Goal: Task Accomplishment & Management: Use online tool/utility

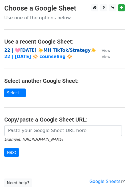
click at [46, 50] on strong "22 | 🩷AUG 6 ☀️MH TikTok/Strategy☀️" at bounding box center [50, 50] width 92 height 5
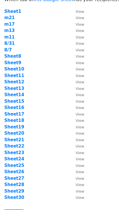
scroll to position [71, 0]
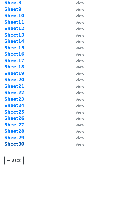
click at [20, 143] on strong "Sheet30" at bounding box center [14, 143] width 20 height 5
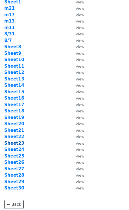
scroll to position [27, 0]
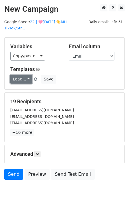
click at [18, 75] on link "Load..." at bounding box center [21, 79] width 22 height 9
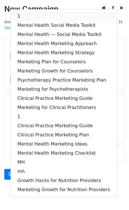
click at [36, 12] on link "1" at bounding box center [64, 16] width 106 height 9
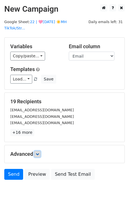
click at [39, 151] on link at bounding box center [37, 154] width 6 height 6
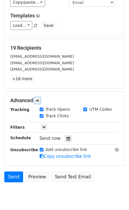
scroll to position [65, 0]
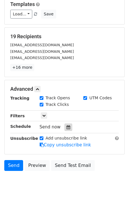
click at [66, 125] on icon at bounding box center [68, 127] width 4 height 4
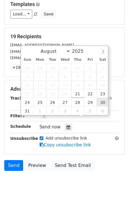
type input "2025-08-30 12:00"
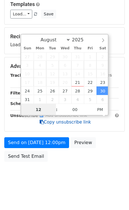
scroll to position [56, 0]
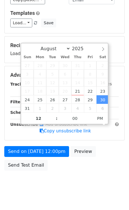
click at [50, 148] on div "Send on Aug 30 at 12:00pm Preview Send Test Email" at bounding box center [64, 159] width 129 height 27
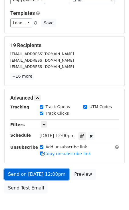
click at [40, 145] on form "Variables Copy/paste... {{Email}} Email column Email Templates Load... 1 Mental…" at bounding box center [64, 88] width 120 height 215
click at [23, 169] on link "Send on Aug 30 at 12:00pm" at bounding box center [36, 174] width 65 height 11
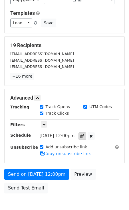
click at [84, 134] on icon at bounding box center [82, 136] width 4 height 4
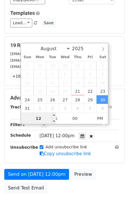
click at [49, 116] on input "12" at bounding box center [38, 117] width 35 height 11
type input "7"
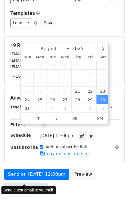
type input "2025-08-30 19:00"
click at [25, 182] on link "Send Test Email" at bounding box center [25, 187] width 43 height 11
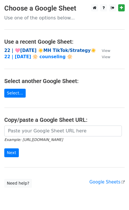
click at [43, 50] on strong "22 | 🩷AUG 6 ☀️MH TikTok/Strategy☀️" at bounding box center [50, 50] width 92 height 5
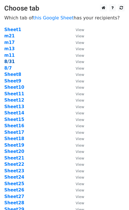
click at [9, 61] on strong "8/31" at bounding box center [9, 61] width 11 height 5
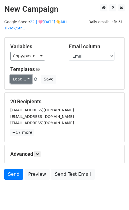
click at [16, 75] on link "Load..." at bounding box center [21, 79] width 22 height 9
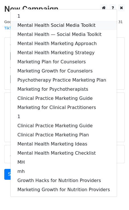
click at [45, 21] on link "Mental Health Social Media Toolkit" at bounding box center [64, 25] width 106 height 9
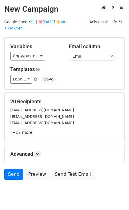
click at [38, 150] on div "Advanced Tracking Track Opens UTM Codes Track Clicks Filters Only include sprea…" at bounding box center [65, 154] width 120 height 18
click at [38, 152] on icon at bounding box center [37, 153] width 3 height 3
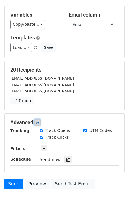
scroll to position [65, 0]
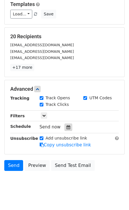
click at [64, 123] on div at bounding box center [68, 126] width 8 height 7
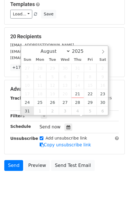
type input "2025-08-31 12:00"
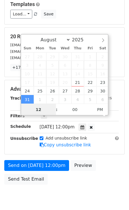
scroll to position [0, 0]
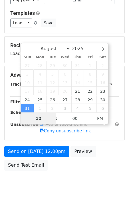
type input "7"
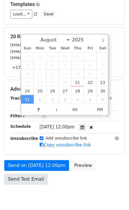
type input "2025-08-31 19:00"
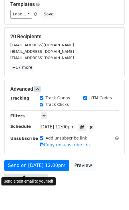
click at [32, 173] on link "Send Test Email" at bounding box center [25, 178] width 43 height 11
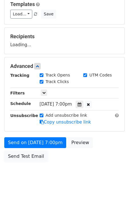
scroll to position [56, 0]
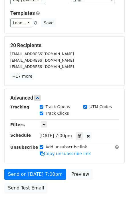
click at [15, 159] on form "Variables Copy/paste... {{Email}} Email column Email Templates Load... 1 Mental…" at bounding box center [64, 88] width 120 height 215
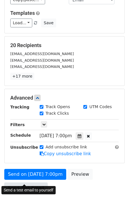
click at [15, 182] on link "Send Test Email" at bounding box center [25, 187] width 43 height 11
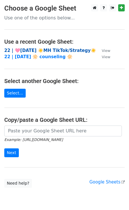
click at [35, 50] on strong "22 | 🩷AUG 6 ☀️MH TikTok/Strategy☀️" at bounding box center [50, 50] width 92 height 5
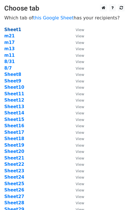
click at [13, 29] on strong "Sheet1" at bounding box center [12, 29] width 17 height 5
